Goal: Obtain resource: Download file/media

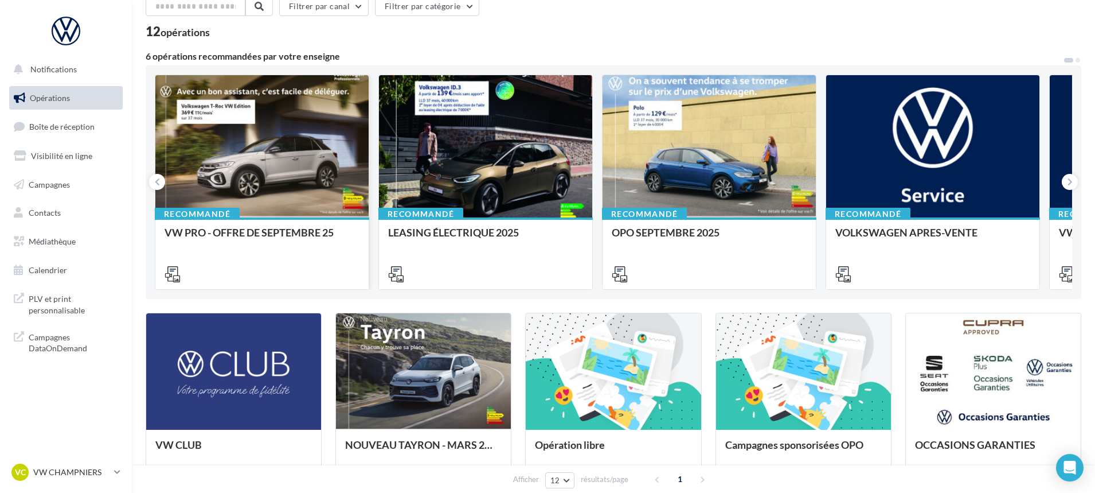
scroll to position [115, 0]
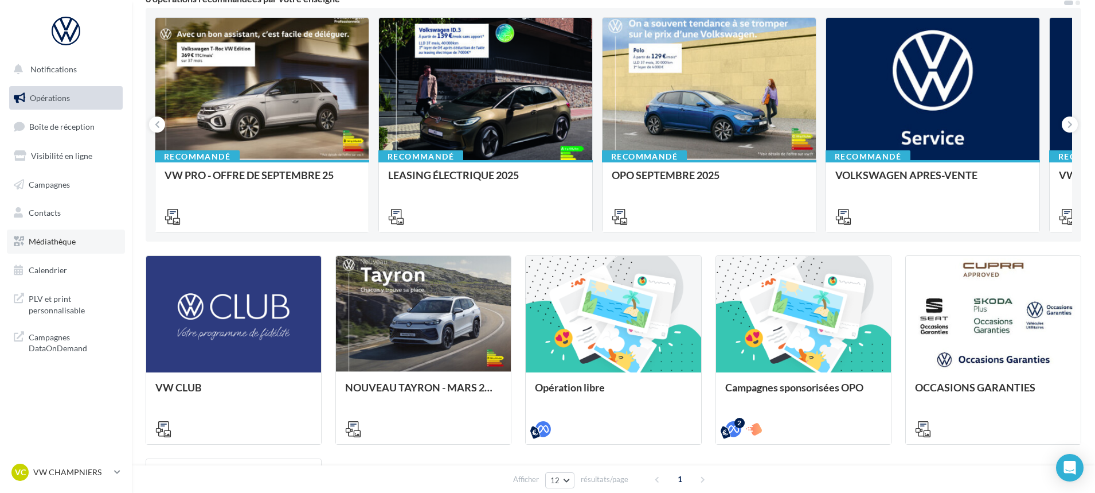
click at [64, 239] on span "Médiathèque" at bounding box center [52, 241] width 47 height 10
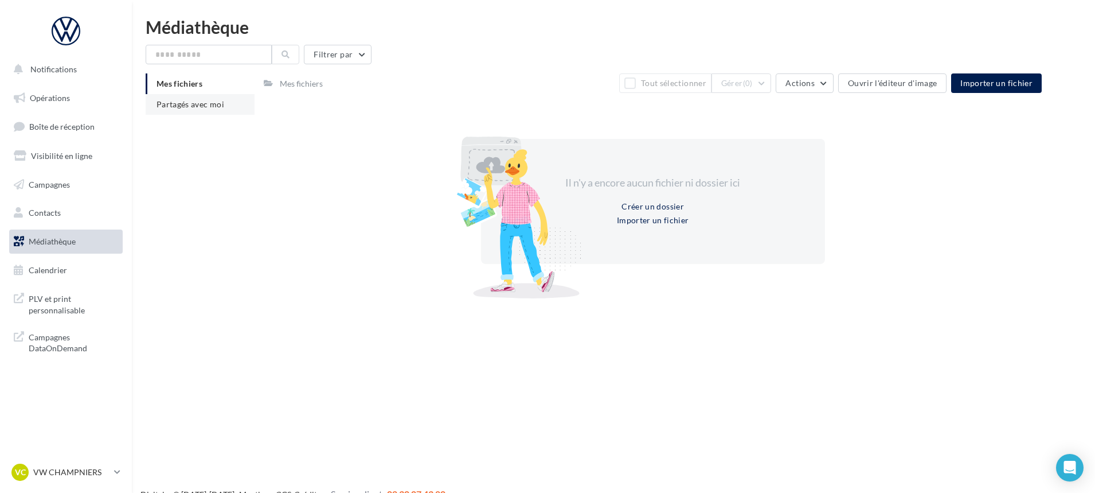
click at [191, 94] on li "Partagés avec moi" at bounding box center [200, 104] width 109 height 21
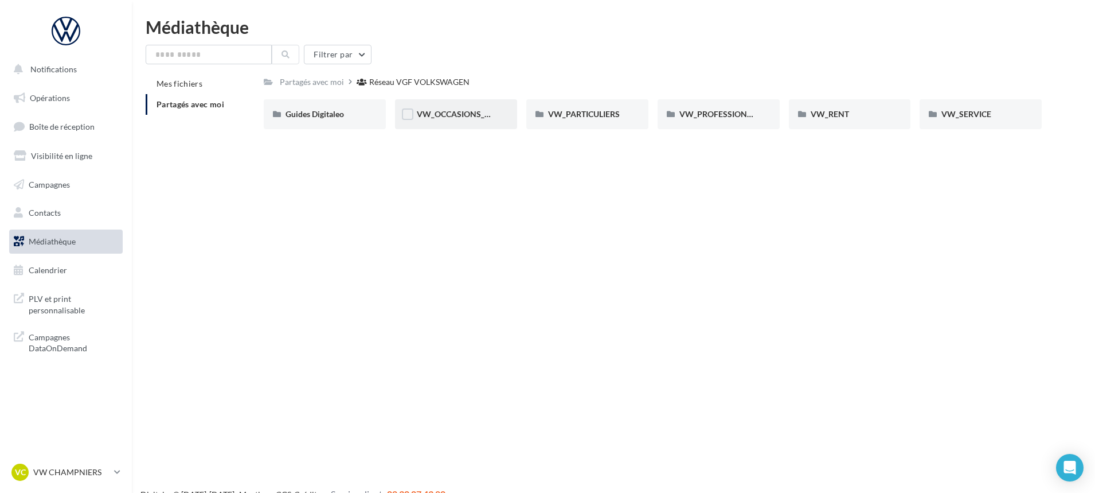
click at [463, 120] on div "VW_OCCASIONS_GARANTIES" at bounding box center [456, 113] width 79 height 11
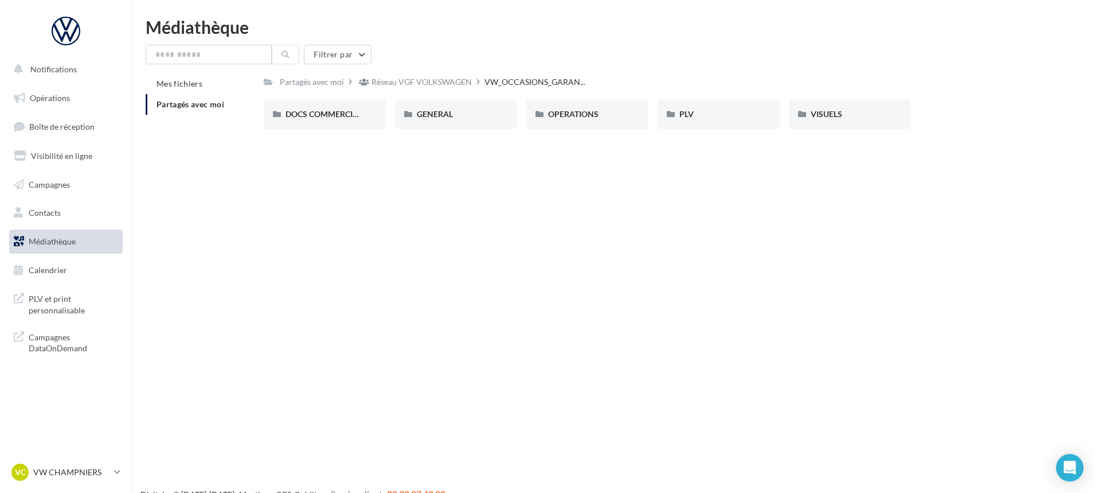
click at [481, 134] on div "DOCS COMMERCIAUX DOCS COMMERCIAUX GENERAL GENERAL OPERATIONS OPERATIONS PLV PLV…" at bounding box center [657, 118] width 787 height 39
click at [885, 114] on div "VISUELS" at bounding box center [850, 114] width 122 height 30
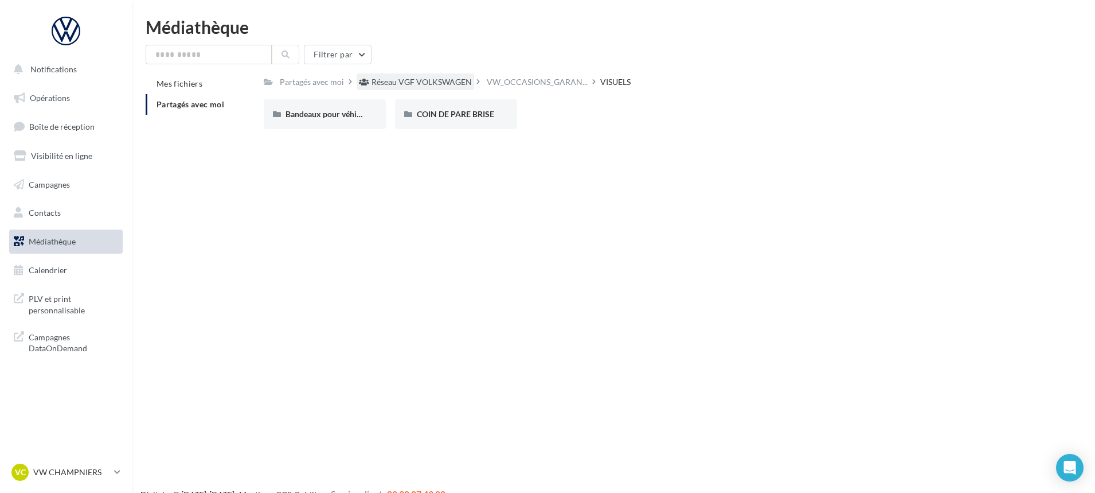
click at [459, 81] on div "Réseau VGF VOLKSWAGEN" at bounding box center [422, 81] width 100 height 11
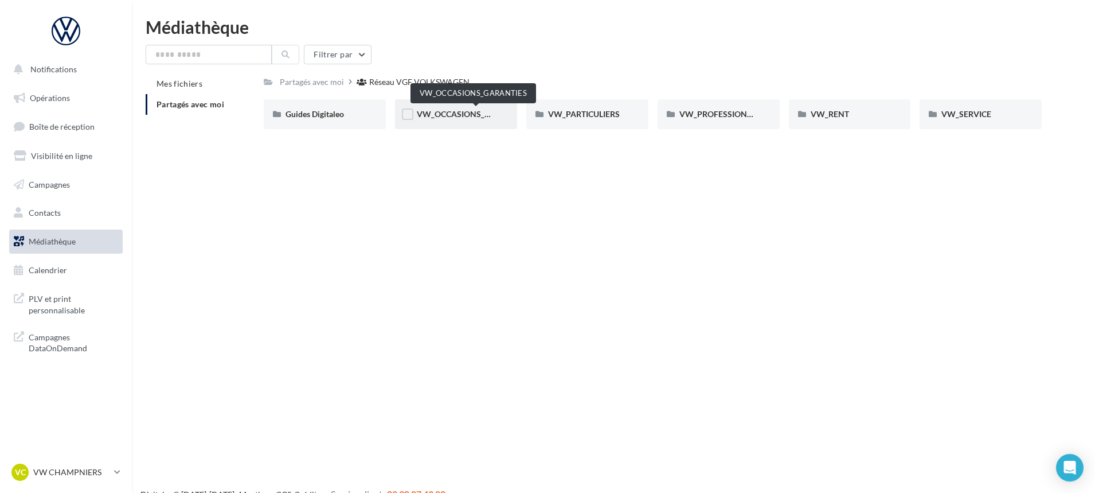
click at [423, 109] on span "VW_OCCASIONS_GARANTIES" at bounding box center [473, 114] width 112 height 10
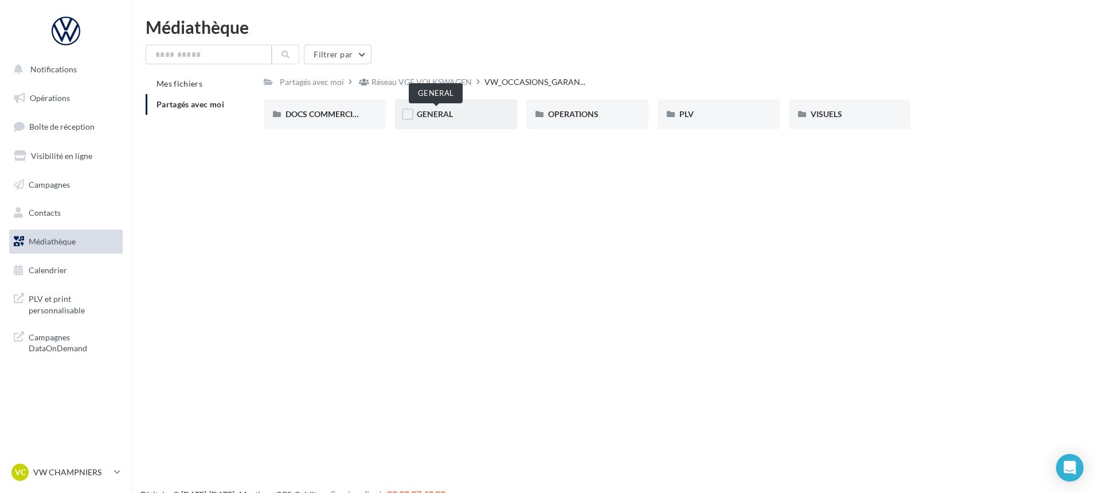
click at [453, 118] on span "GENERAL" at bounding box center [435, 114] width 36 height 10
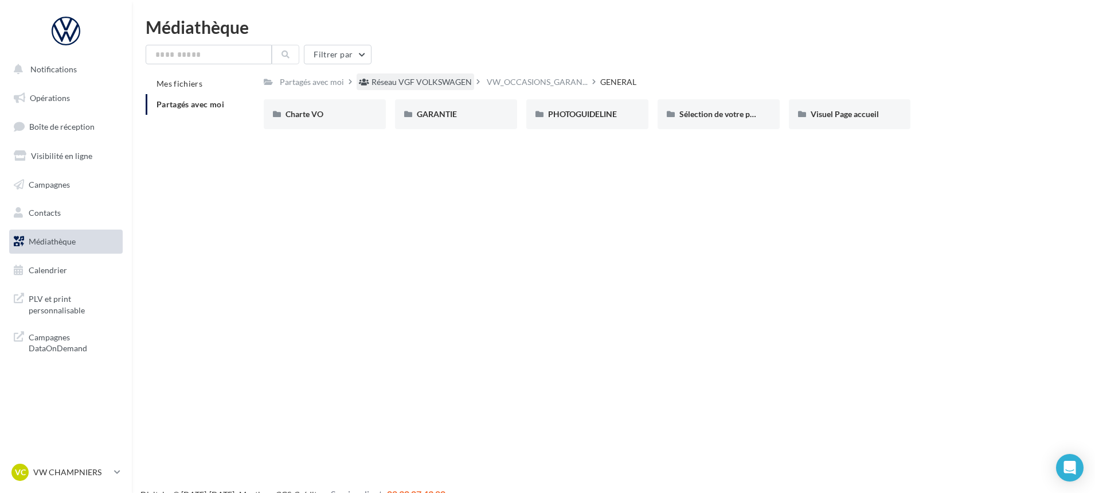
click at [434, 81] on div "Réseau VGF VOLKSWAGEN" at bounding box center [422, 81] width 100 height 11
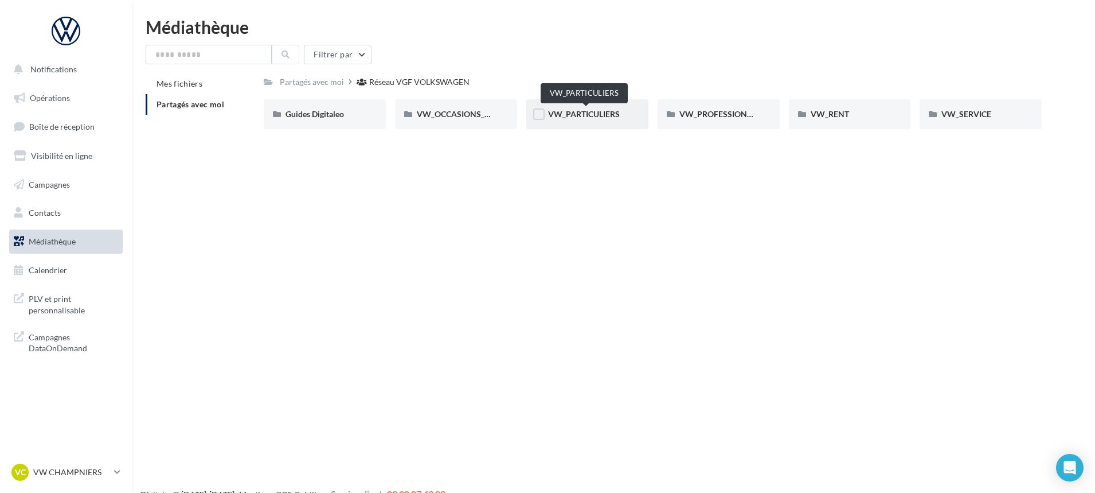
click at [619, 111] on span "VW_PARTICULIERS" at bounding box center [584, 114] width 72 height 10
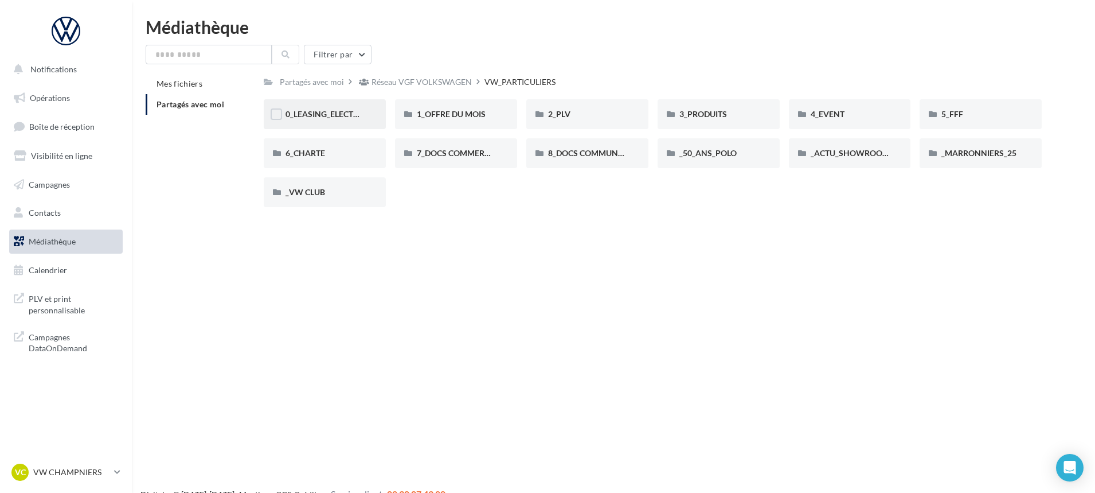
click at [331, 120] on div "0_LEASING_ELECTRIQUE" at bounding box center [325, 113] width 79 height 11
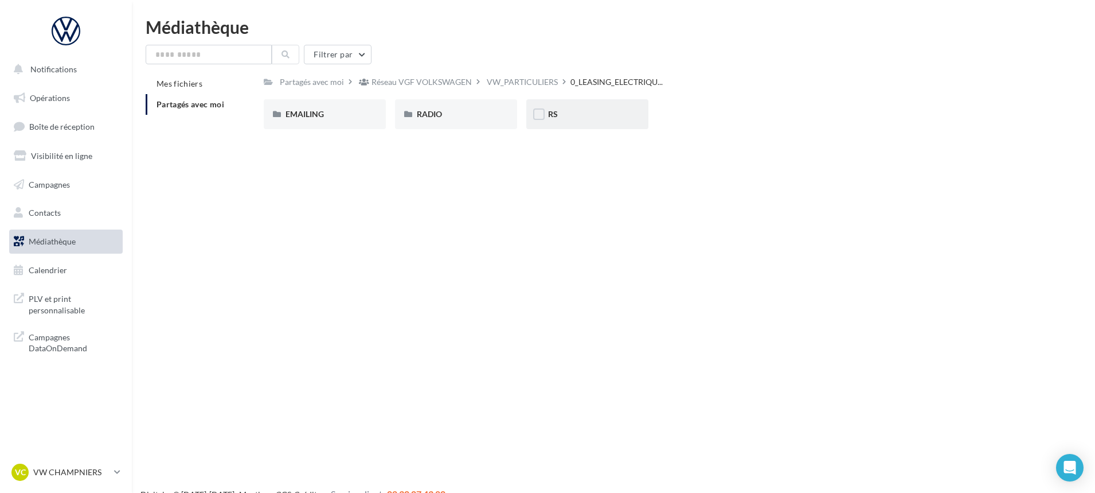
click at [576, 122] on div "RS" at bounding box center [587, 114] width 122 height 30
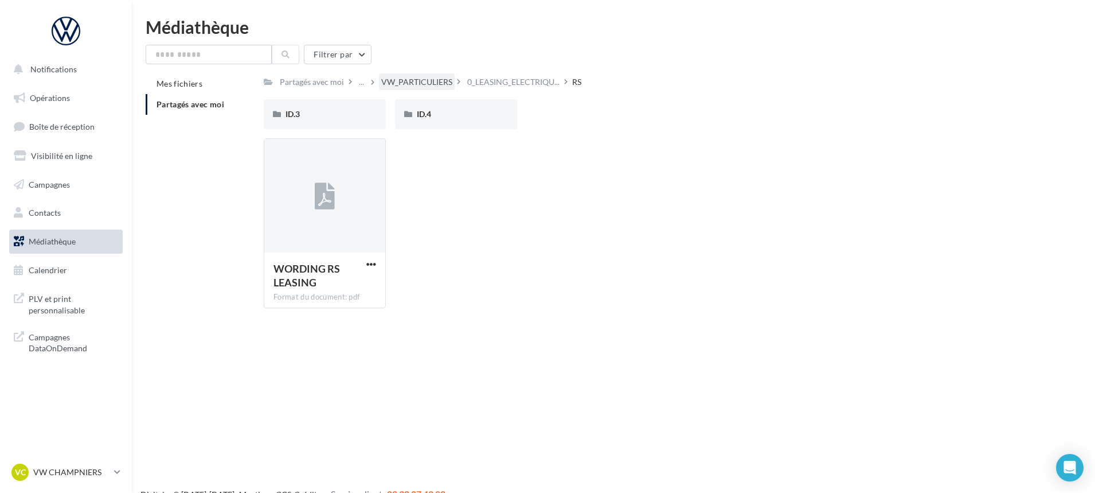
click at [400, 78] on div "VW_PARTICULIERS" at bounding box center [416, 81] width 71 height 11
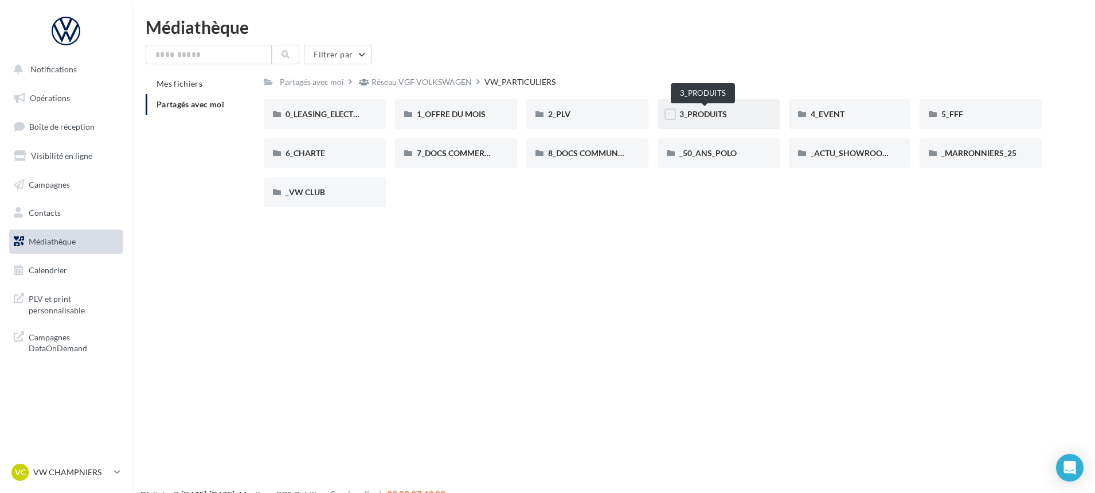
click at [699, 115] on span "3_PRODUITS" at bounding box center [704, 114] width 48 height 10
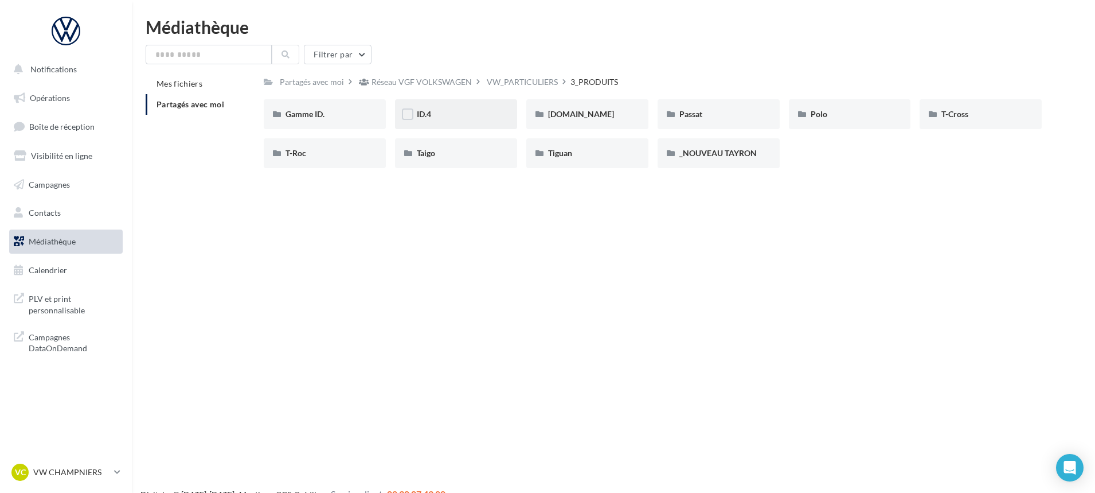
click at [483, 126] on div "ID.4" at bounding box center [456, 114] width 122 height 30
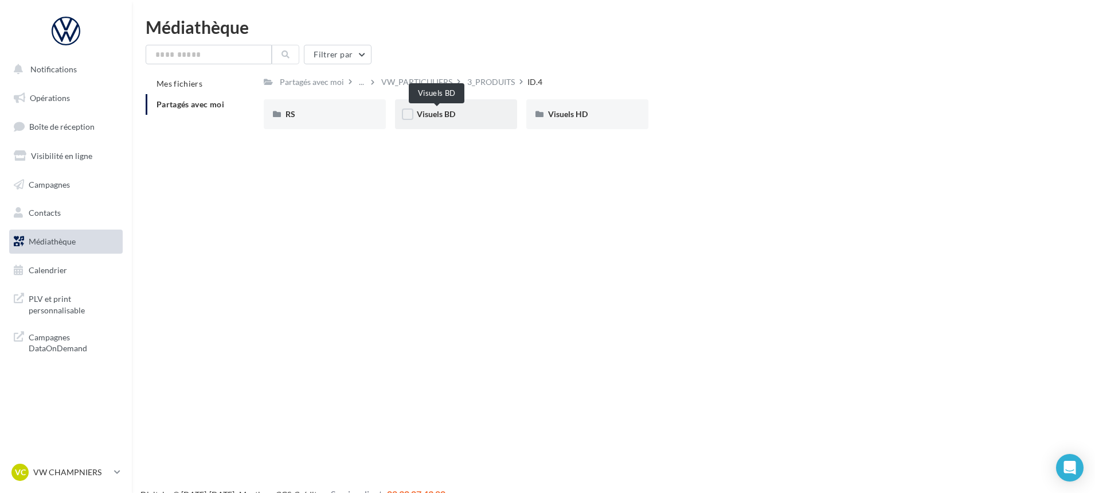
click at [442, 118] on span "Visuels BD" at bounding box center [436, 114] width 38 height 10
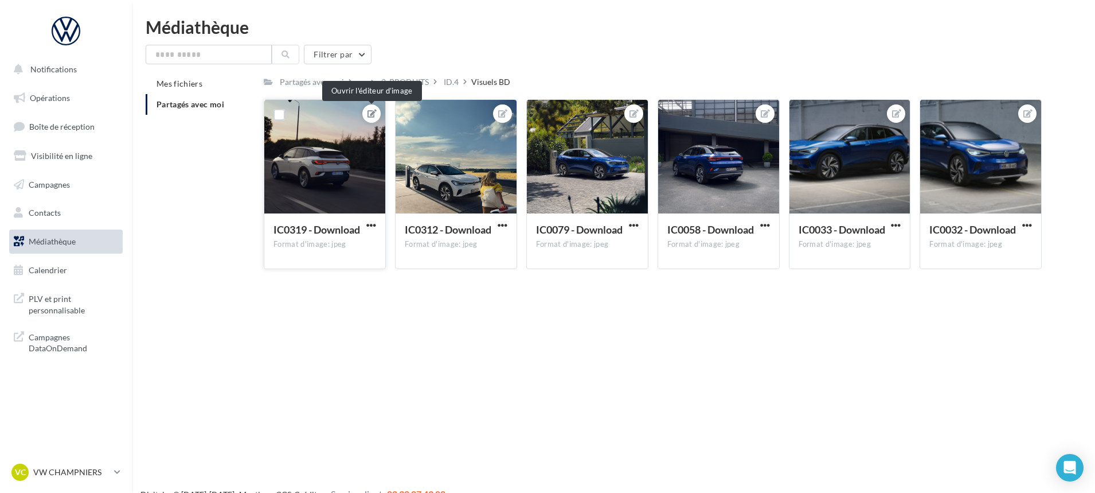
click at [376, 110] on icon at bounding box center [372, 114] width 9 height 8
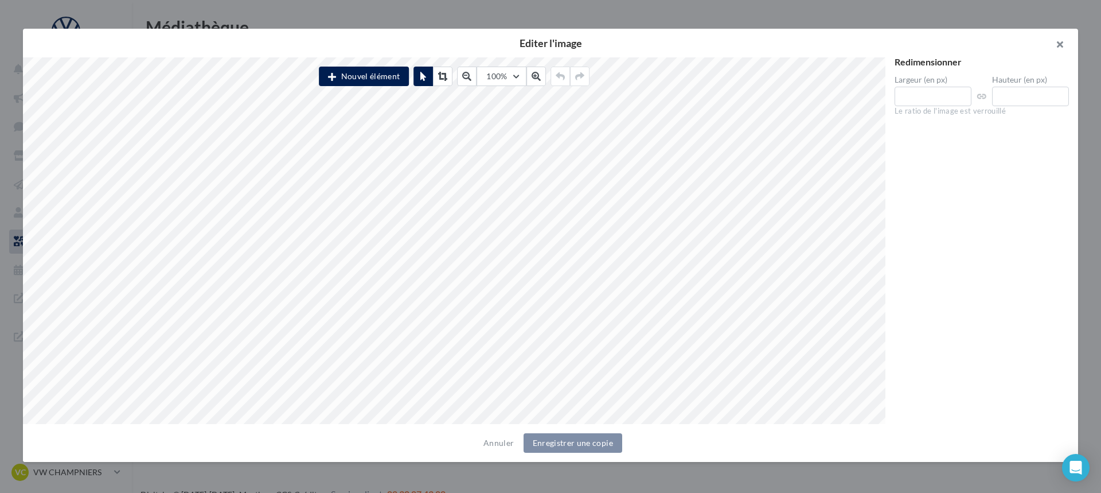
click at [1059, 44] on button "button" at bounding box center [1055, 46] width 46 height 34
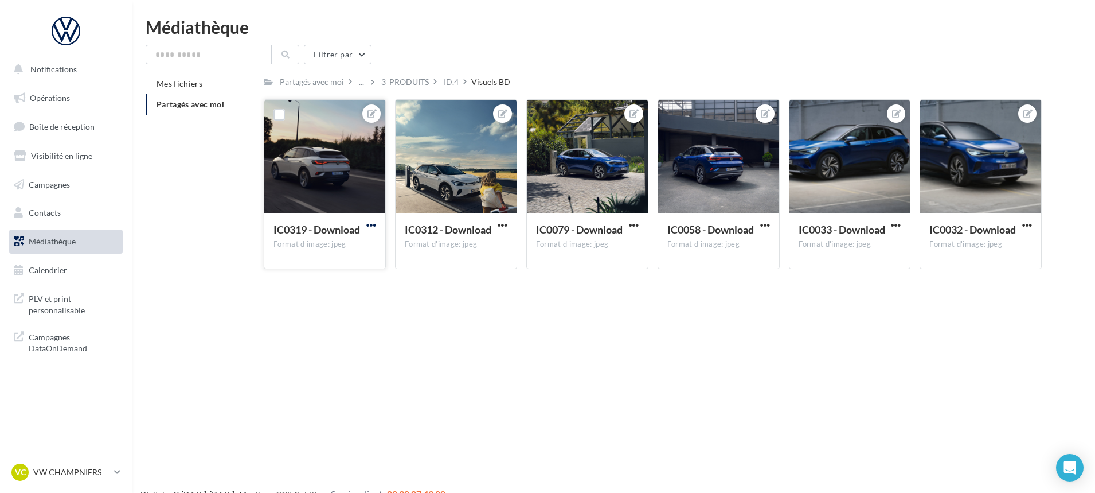
click at [366, 226] on span "button" at bounding box center [371, 225] width 10 height 10
click at [341, 281] on button "Télécharger" at bounding box center [317, 278] width 121 height 30
click at [450, 85] on div "ID.4" at bounding box center [451, 81] width 15 height 11
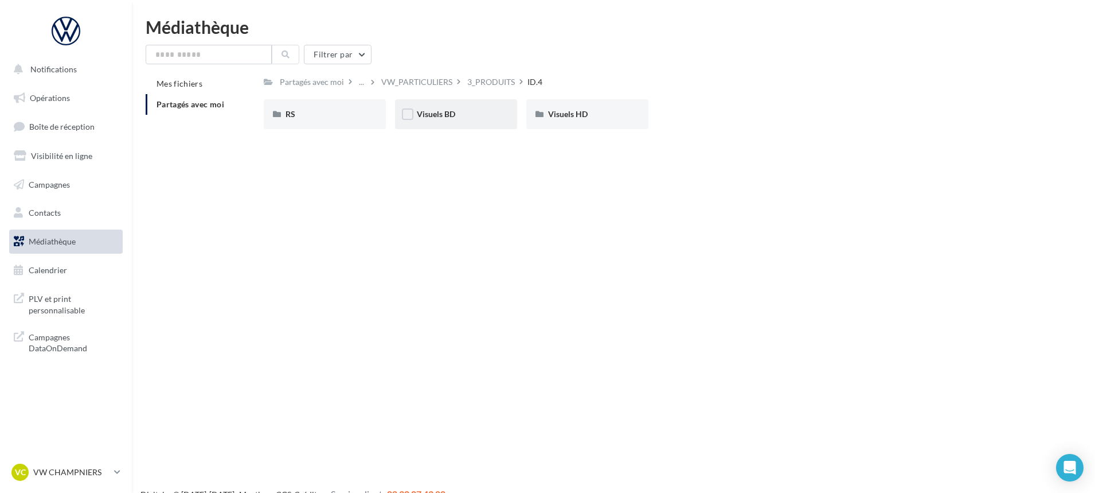
click at [472, 120] on div "Visuels BD" at bounding box center [456, 113] width 79 height 11
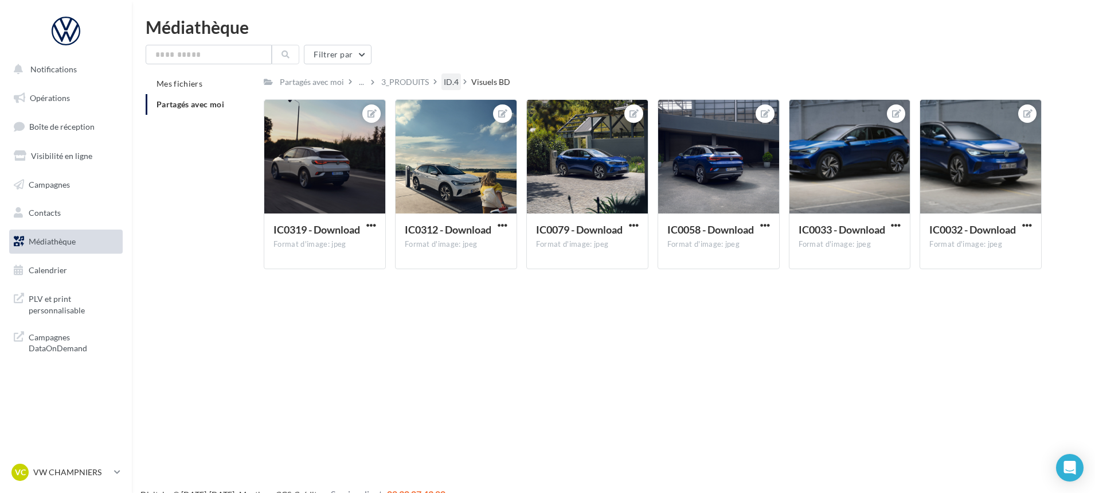
click at [458, 79] on div "ID.4" at bounding box center [451, 81] width 19 height 17
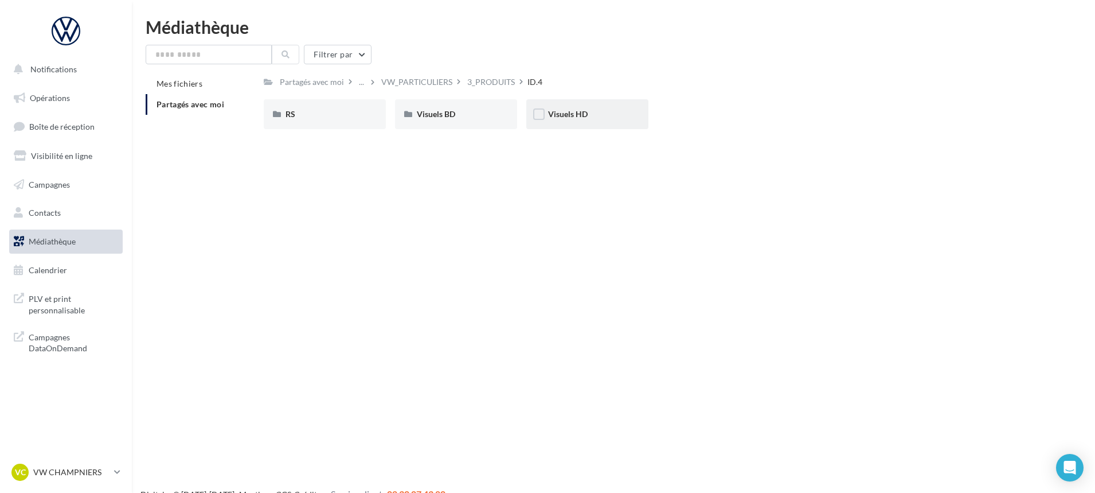
click at [545, 116] on div "Visuels HD" at bounding box center [587, 114] width 122 height 30
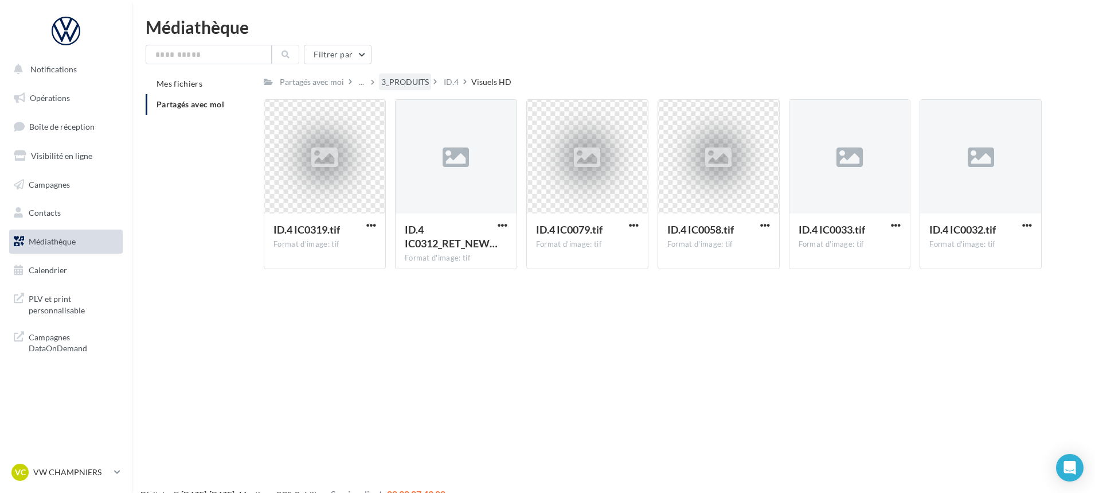
click at [408, 79] on div "3_PRODUITS" at bounding box center [405, 81] width 48 height 11
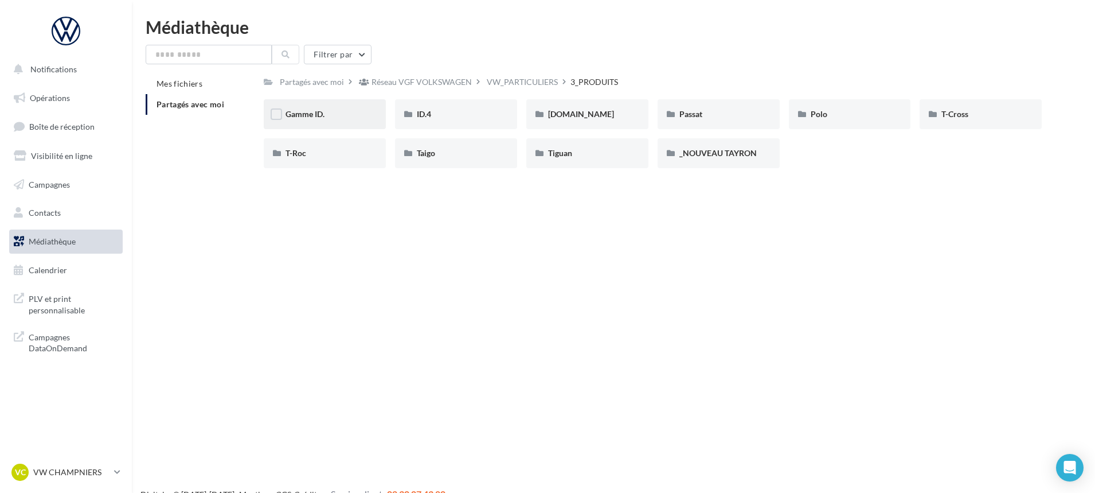
click at [374, 109] on div "Gamme ID." at bounding box center [325, 114] width 122 height 30
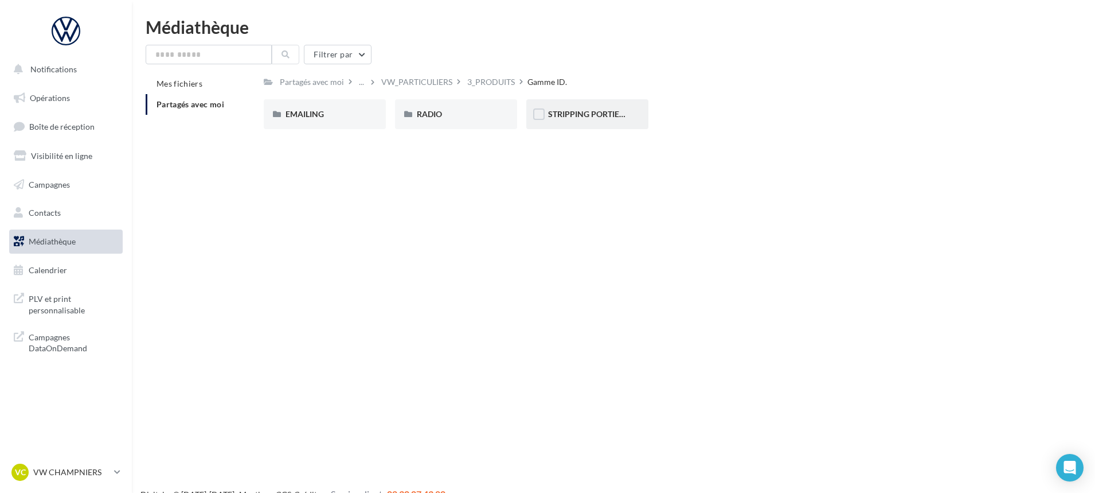
click at [564, 106] on div "STRIPPING PORTIERES" at bounding box center [587, 114] width 122 height 30
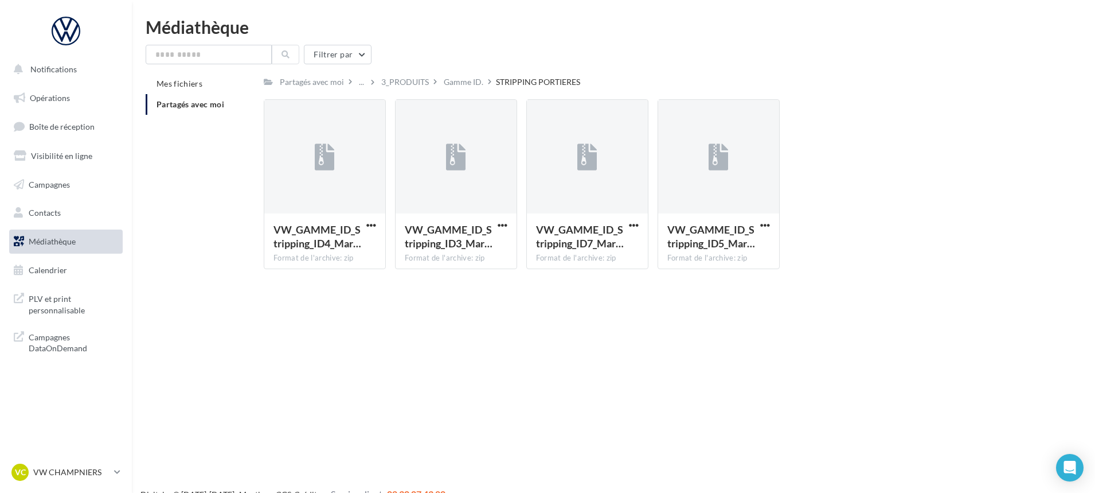
click at [438, 83] on div "3_PRODUITS" at bounding box center [410, 81] width 63 height 17
click at [453, 83] on div "Gamme ID." at bounding box center [464, 81] width 40 height 11
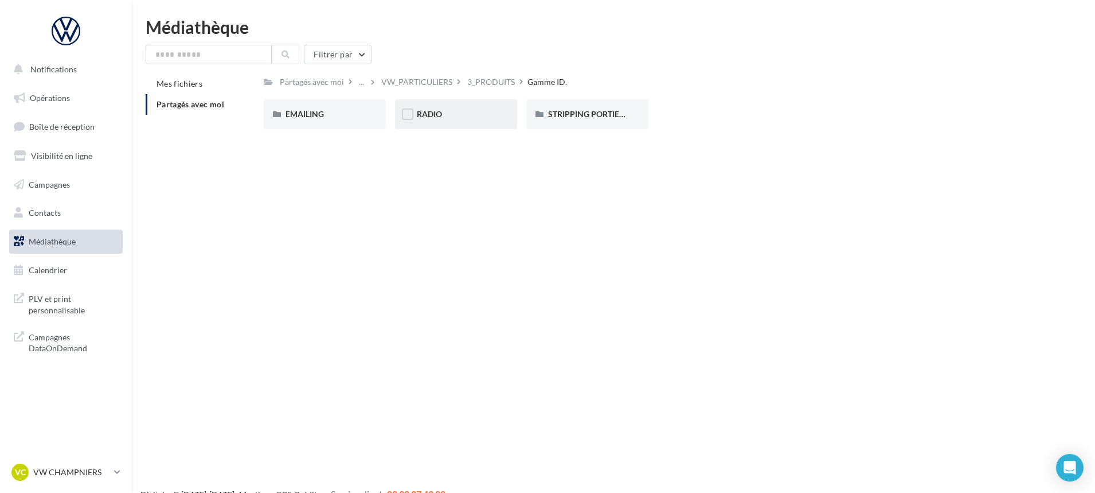
click at [447, 123] on div "RADIO" at bounding box center [456, 114] width 122 height 30
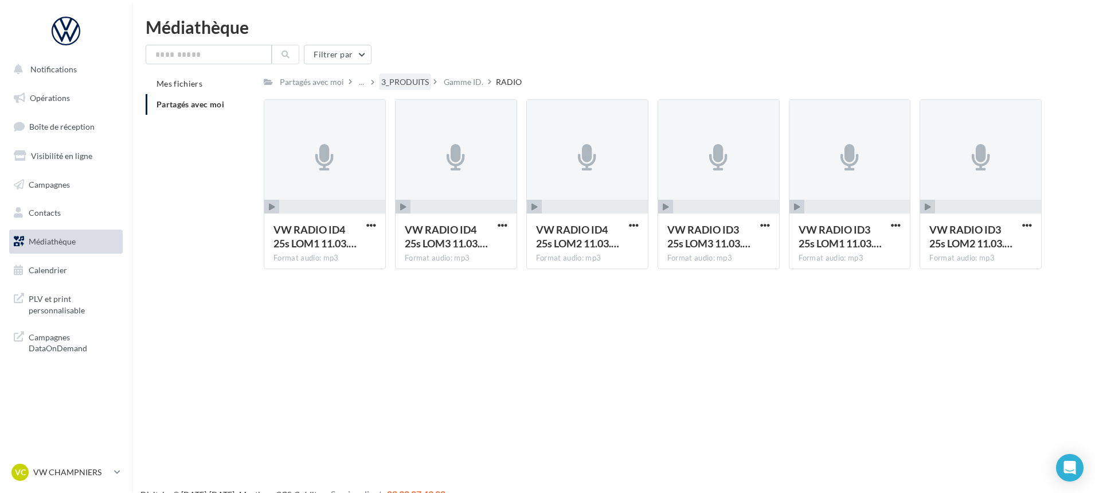
click at [419, 85] on div "3_PRODUITS" at bounding box center [405, 81] width 48 height 11
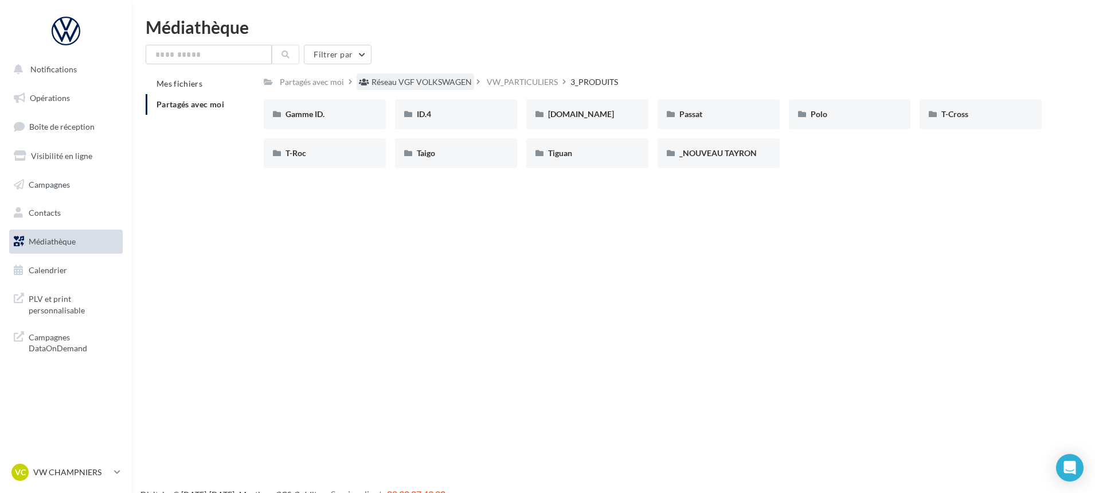
click at [392, 76] on div "Réseau VGF VOLKSWAGEN" at bounding box center [422, 81] width 100 height 11
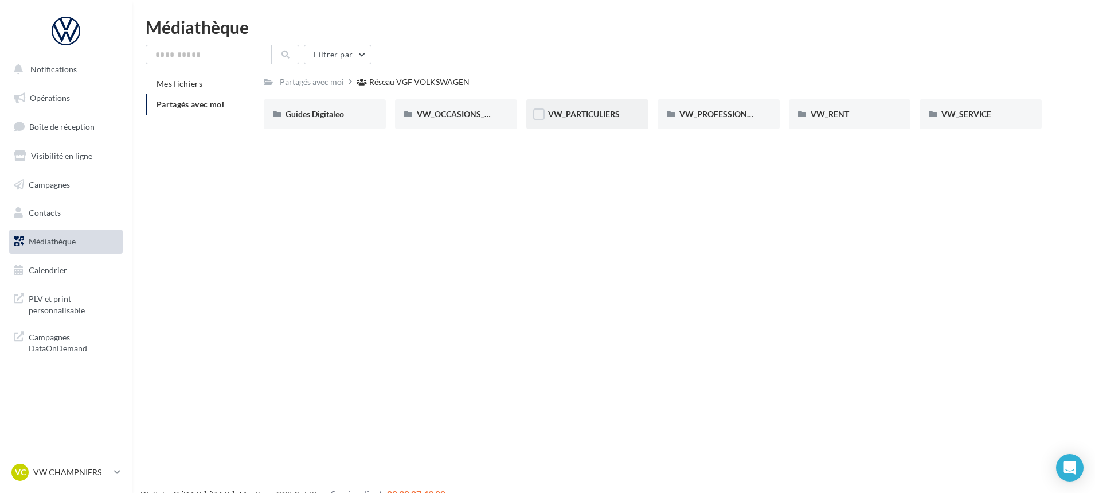
click at [596, 121] on div "VW_PARTICULIERS" at bounding box center [587, 114] width 122 height 30
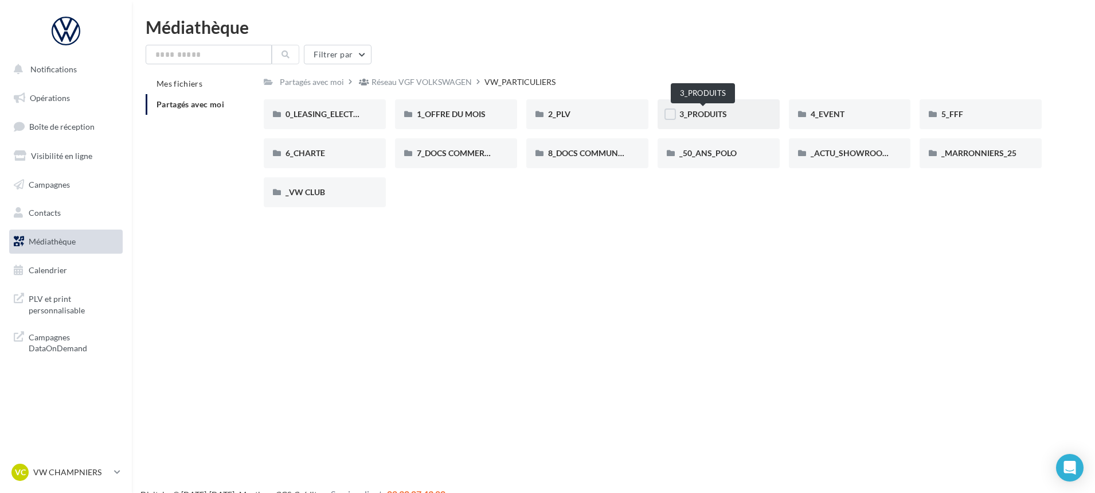
click at [697, 109] on span "3_PRODUITS" at bounding box center [704, 114] width 48 height 10
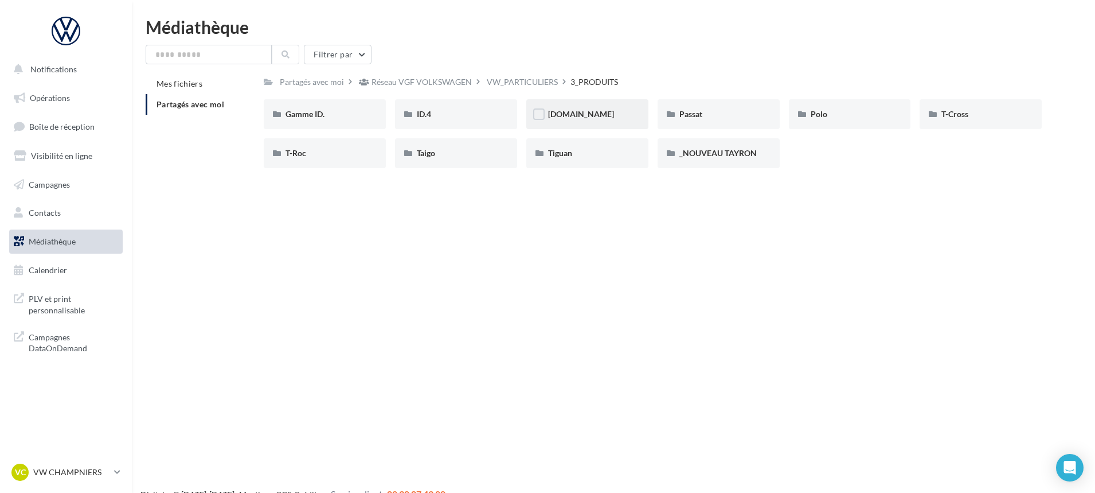
click at [585, 119] on div "ID.Buzz" at bounding box center [587, 113] width 79 height 11
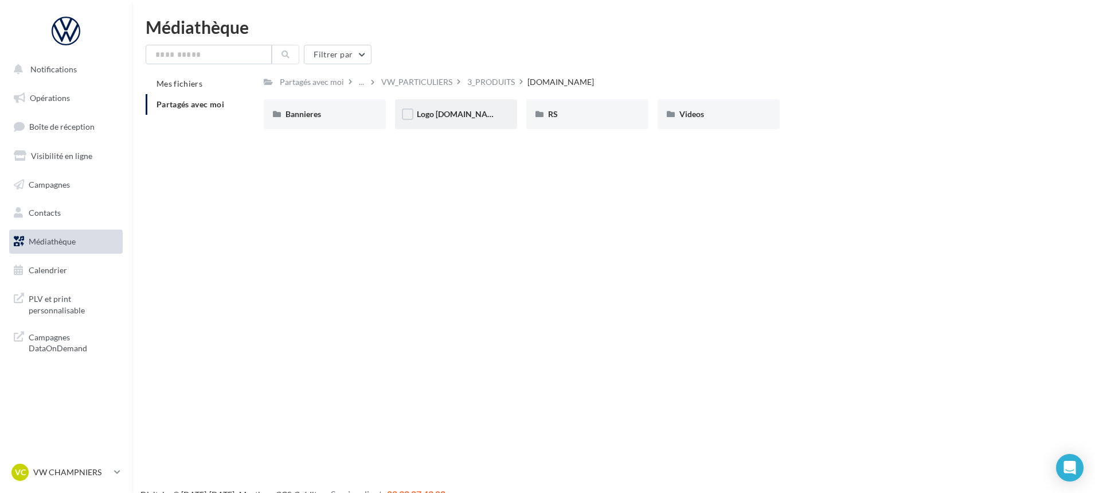
click at [494, 123] on div "Logo ID.Buzz" at bounding box center [456, 114] width 122 height 30
